Goal: Information Seeking & Learning: Understand process/instructions

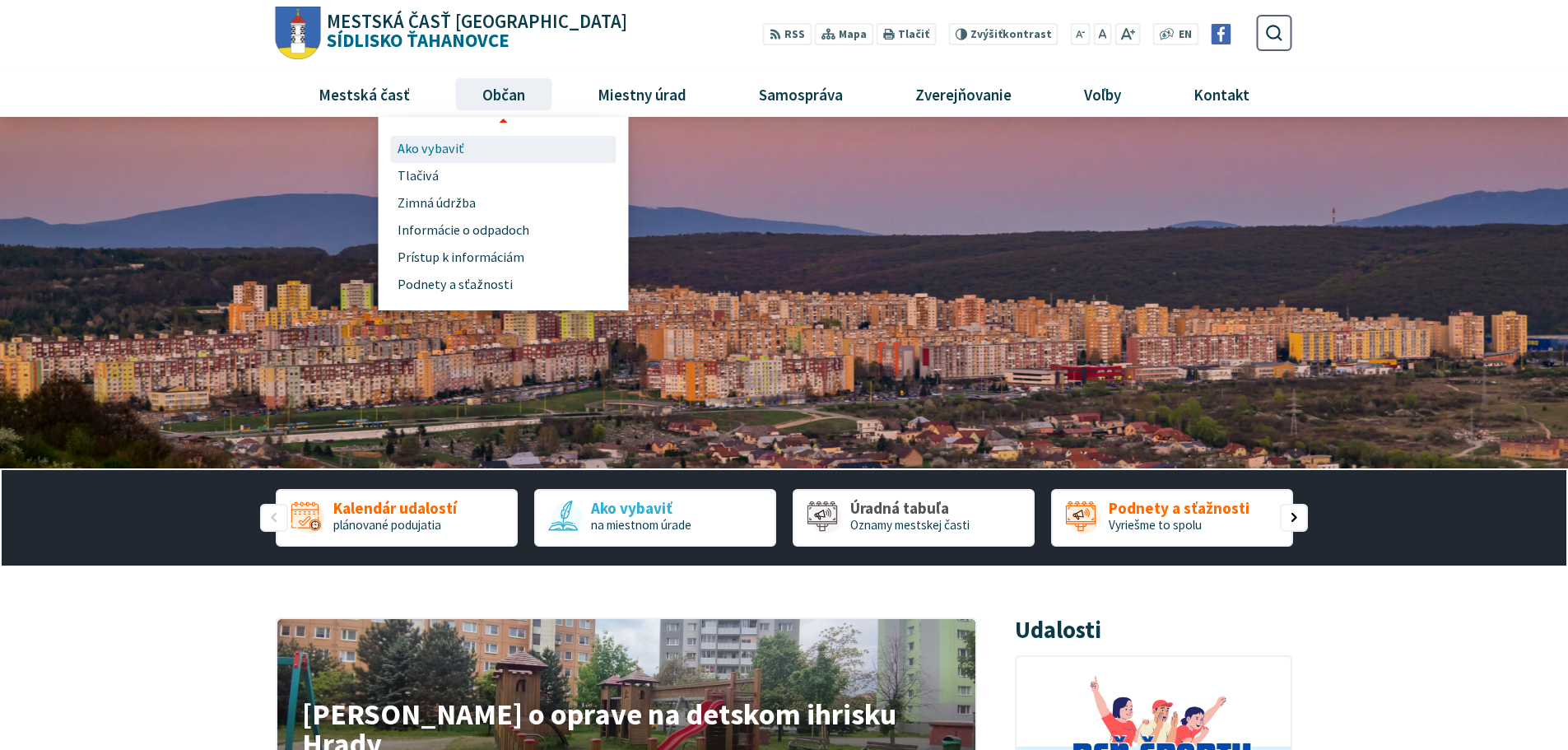
click at [442, 149] on span "Ako vybaviť" at bounding box center [430, 150] width 66 height 27
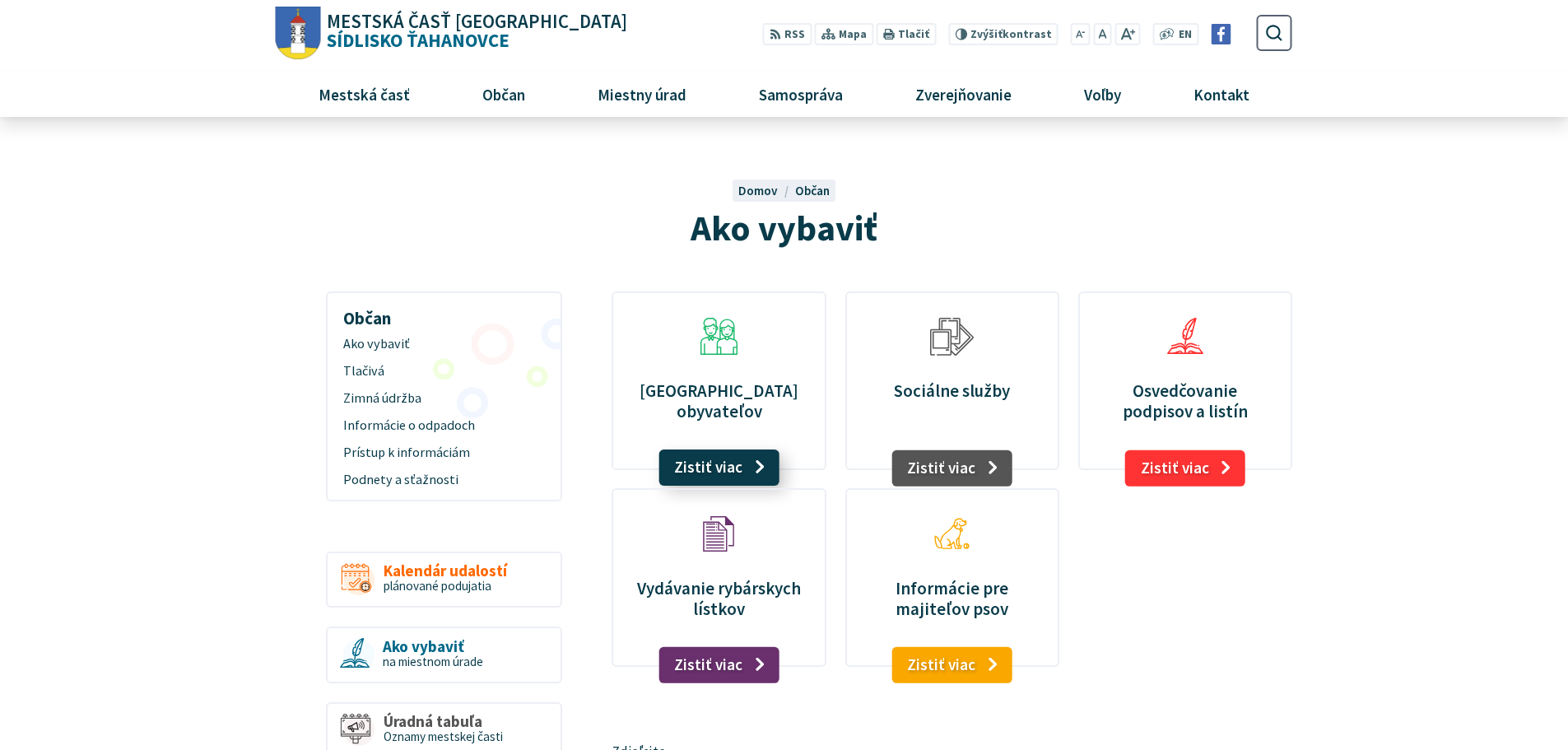
click at [757, 465] on link "Zistiť viac" at bounding box center [719, 468] width 121 height 36
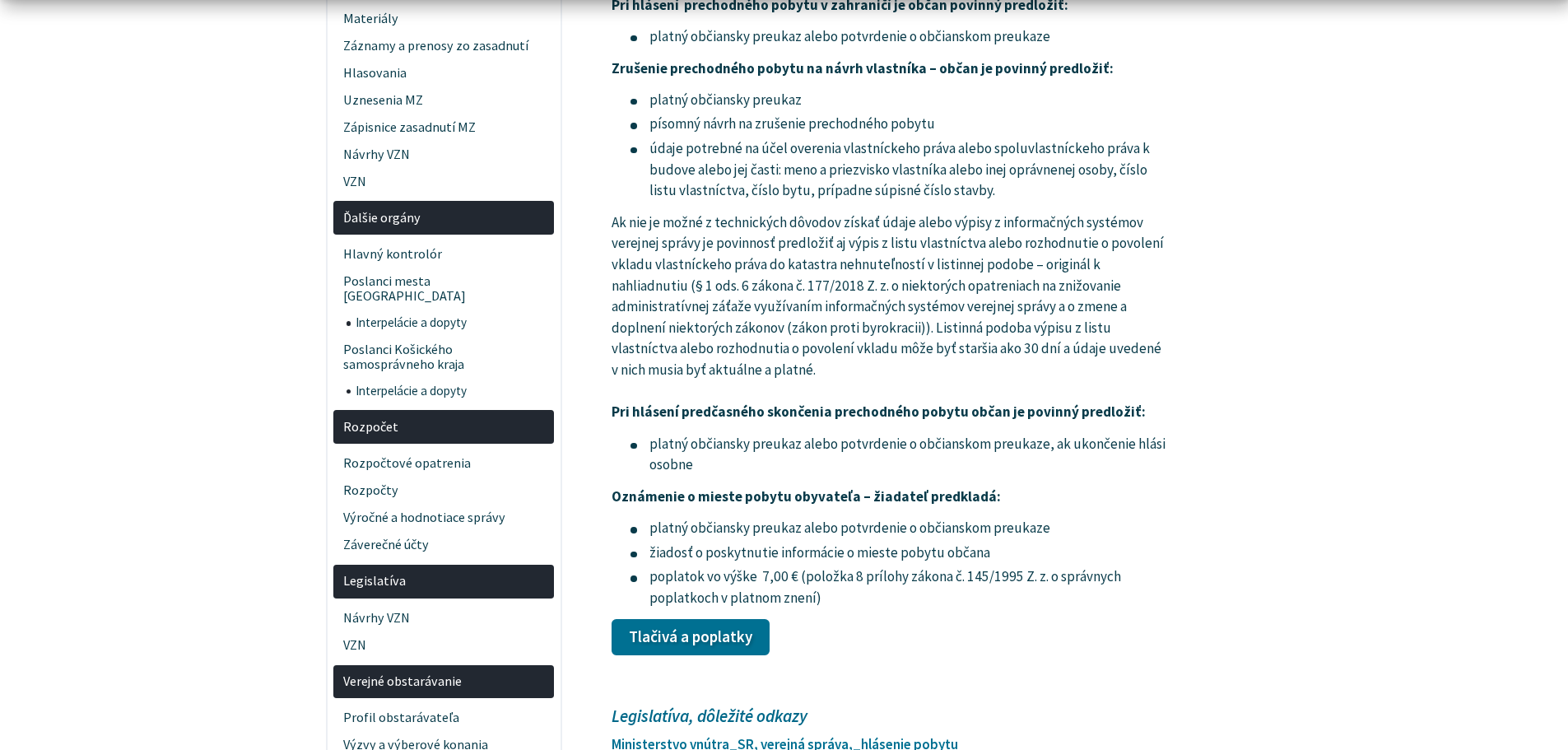
scroll to position [2471, 0]
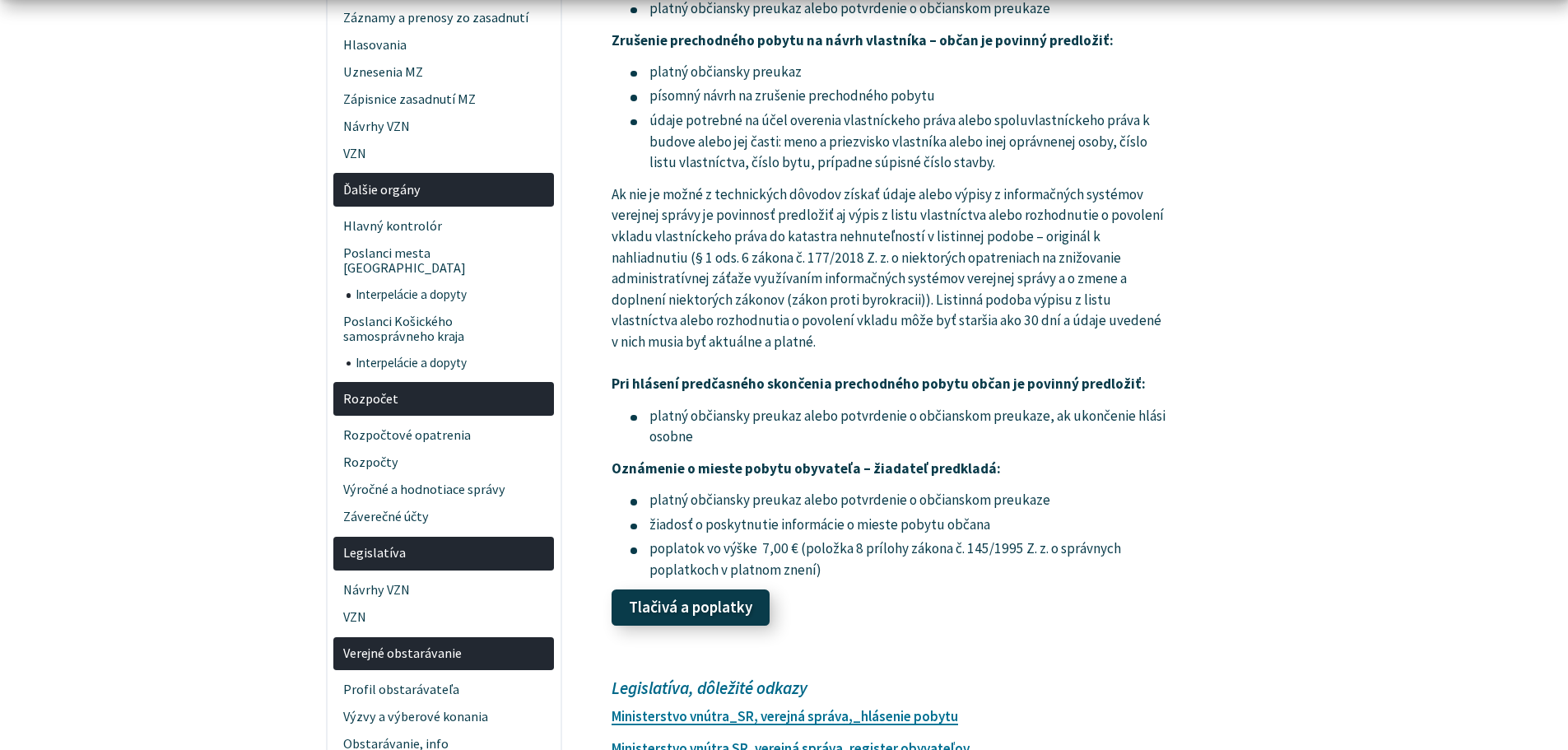
click at [713, 615] on link "Tlačivá a poplatky" at bounding box center [691, 608] width 158 height 36
